Goal: Information Seeking & Learning: Learn about a topic

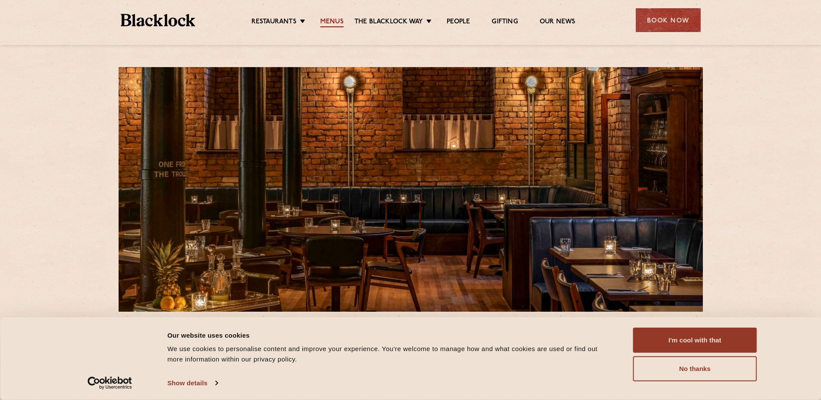
click at [330, 22] on link "Menus" at bounding box center [331, 23] width 23 height 10
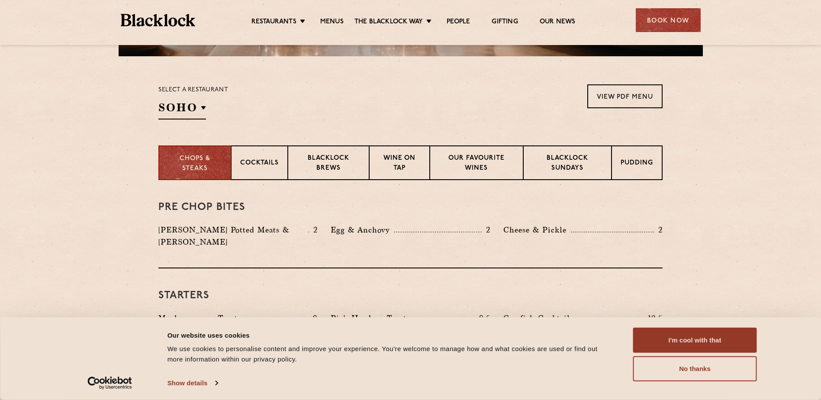
scroll to position [260, 0]
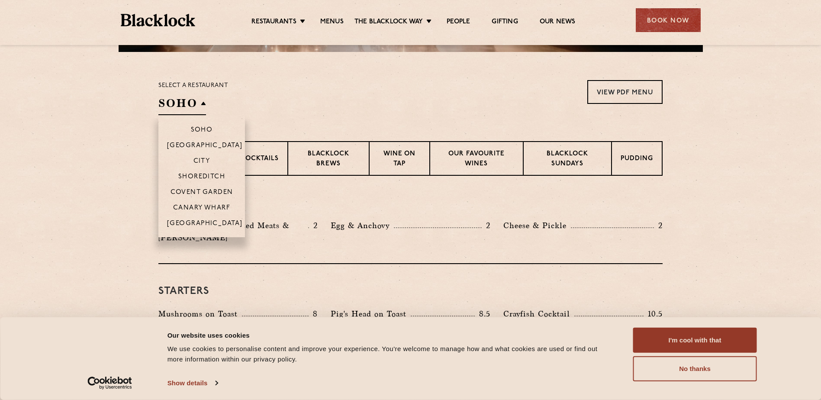
click at [187, 96] on h2 "SOHO" at bounding box center [182, 105] width 48 height 19
click at [200, 218] on li "[GEOGRAPHIC_DATA]" at bounding box center [201, 226] width 87 height 22
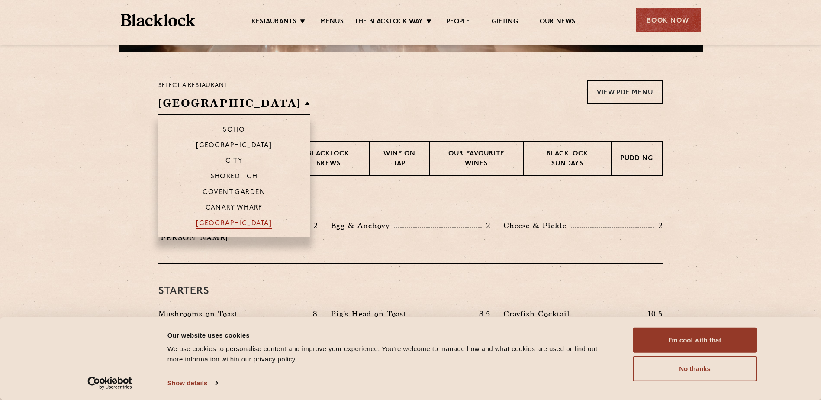
click at [200, 224] on p "[GEOGRAPHIC_DATA]" at bounding box center [234, 224] width 76 height 9
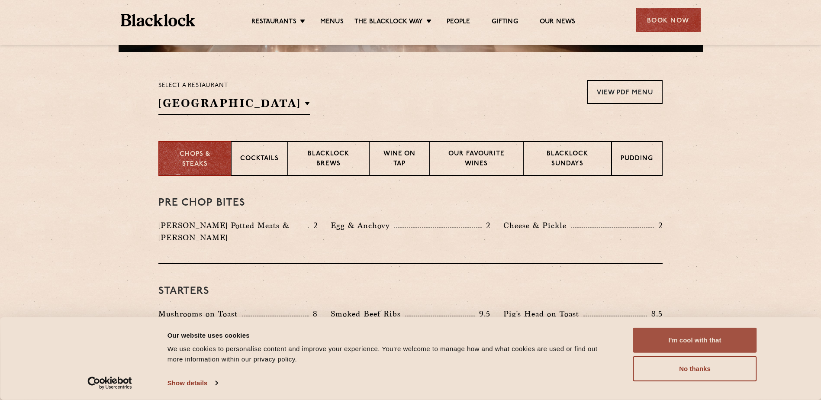
click at [655, 337] on button "I'm cool with that" at bounding box center [695, 339] width 124 height 25
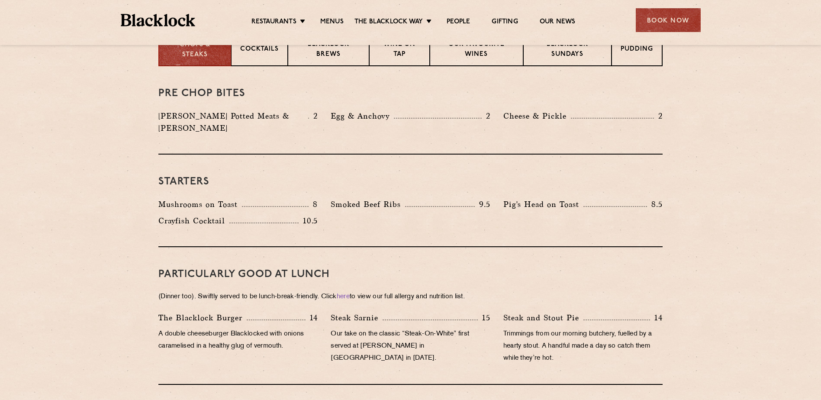
scroll to position [389, 0]
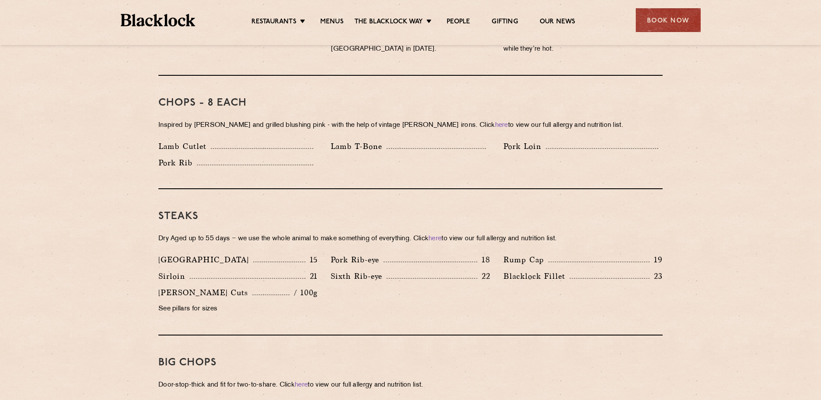
scroll to position [735, 0]
